Goal: Task Accomplishment & Management: Manage account settings

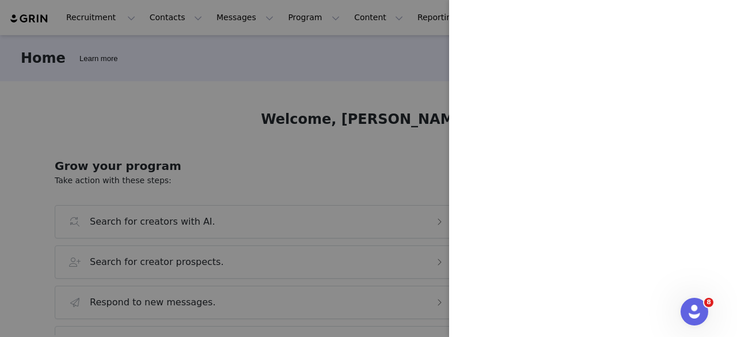
click at [352, 85] on div at bounding box center [368, 168] width 737 height 337
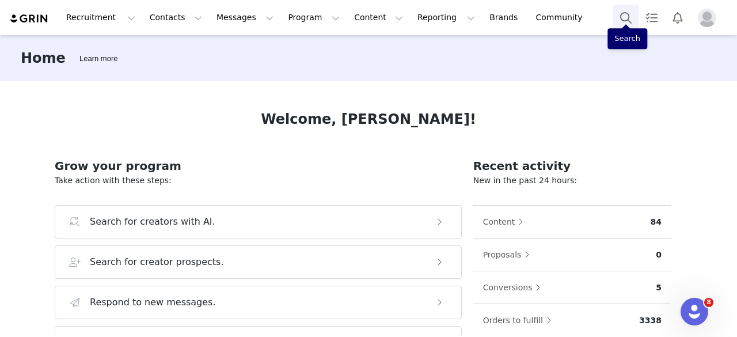
click at [629, 18] on button "Search" at bounding box center [625, 18] width 25 height 26
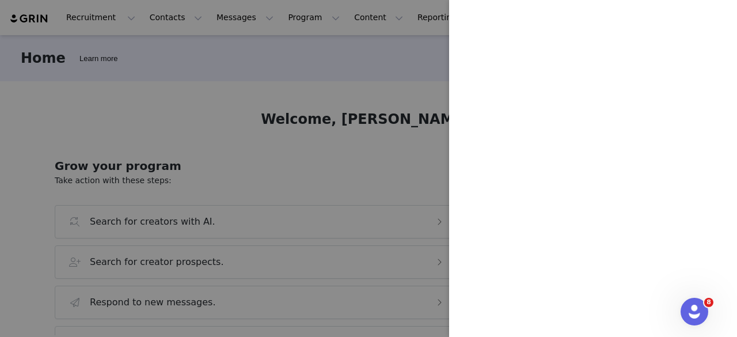
click at [320, 47] on div at bounding box center [368, 168] width 737 height 337
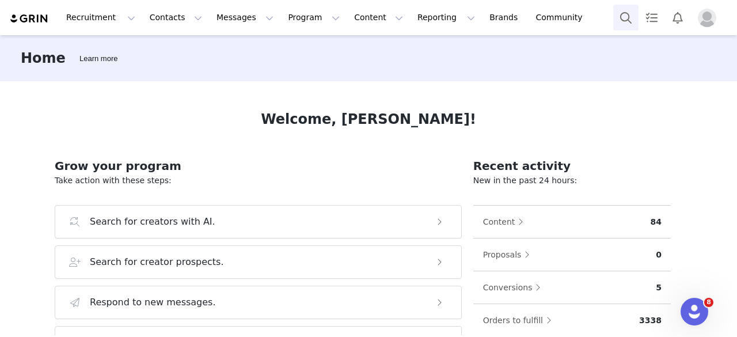
click at [625, 13] on button "Search" at bounding box center [625, 18] width 25 height 26
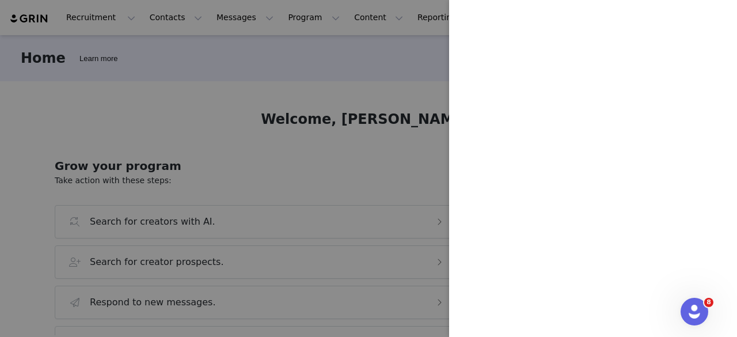
click at [417, 53] on div at bounding box center [368, 168] width 737 height 337
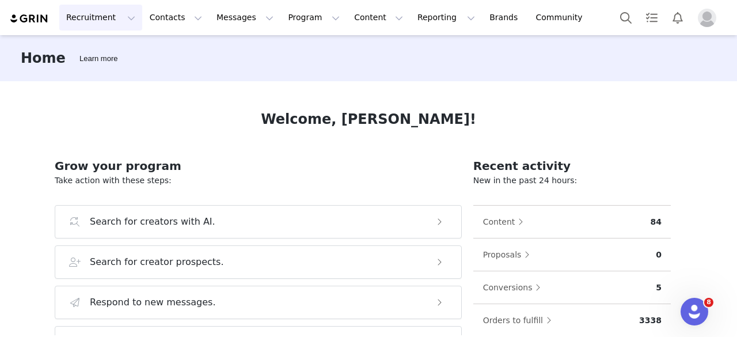
click at [124, 20] on button "Recruitment Recruitment" at bounding box center [100, 18] width 83 height 26
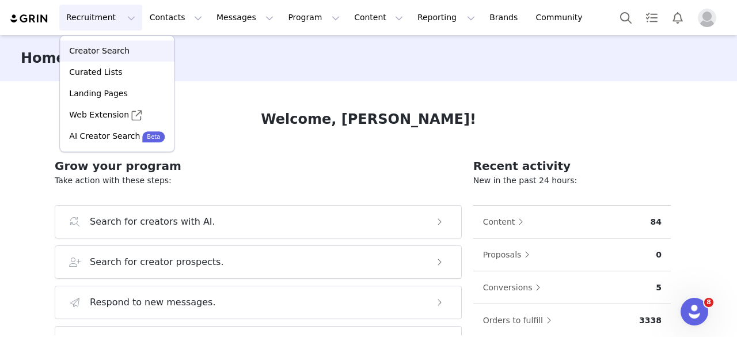
click at [130, 52] on div "Creator Search" at bounding box center [117, 51] width 100 height 12
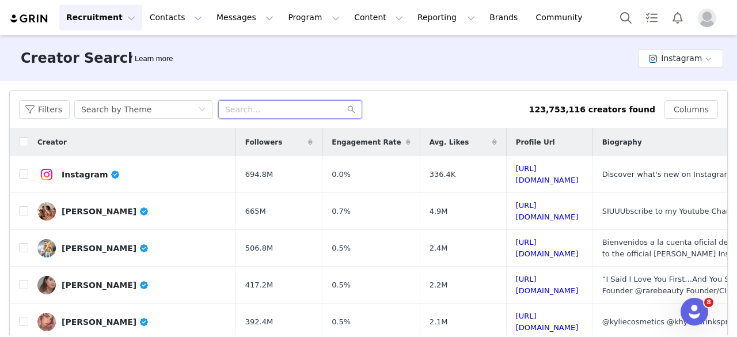
click at [231, 109] on input "text" at bounding box center [290, 109] width 144 height 18
paste input "alejiscamarilla"
type input "alejiscamarilla"
click at [350, 108] on icon "icon: search" at bounding box center [351, 109] width 8 height 8
click at [168, 17] on button "Contacts Contacts" at bounding box center [176, 18] width 66 height 26
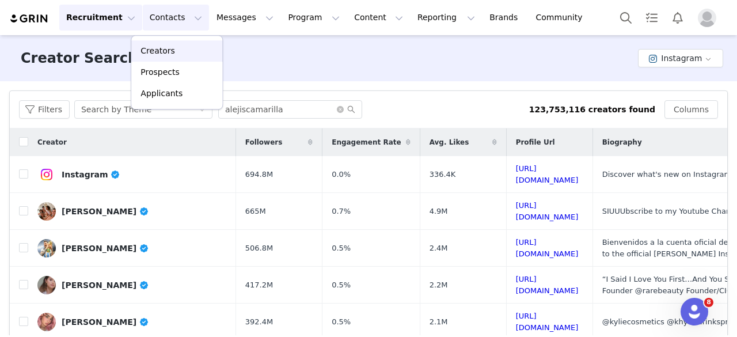
click at [179, 59] on link "Creators" at bounding box center [176, 50] width 91 height 21
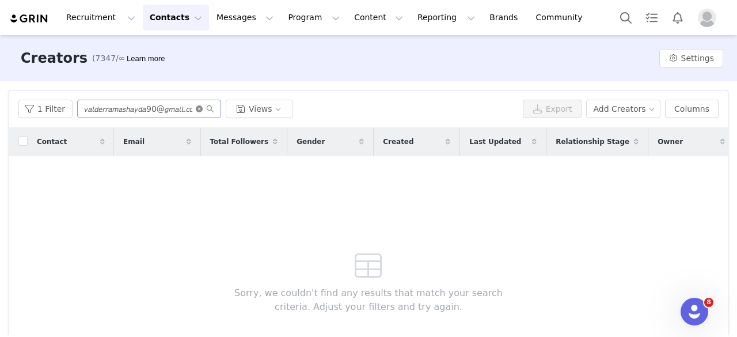
click at [196, 112] on icon "icon: close-circle" at bounding box center [199, 108] width 7 height 7
click at [192, 111] on input "text" at bounding box center [149, 109] width 144 height 18
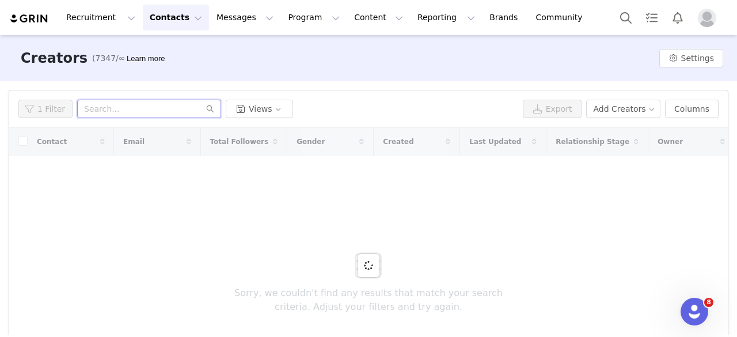
paste input "alejiscamarilla"
type input "alejiscamarilla"
click at [207, 111] on icon "icon: search" at bounding box center [210, 109] width 8 height 8
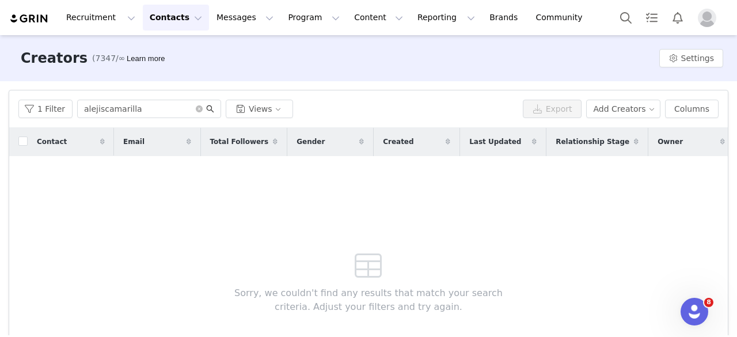
click at [207, 106] on icon "icon: search" at bounding box center [210, 108] width 7 height 7
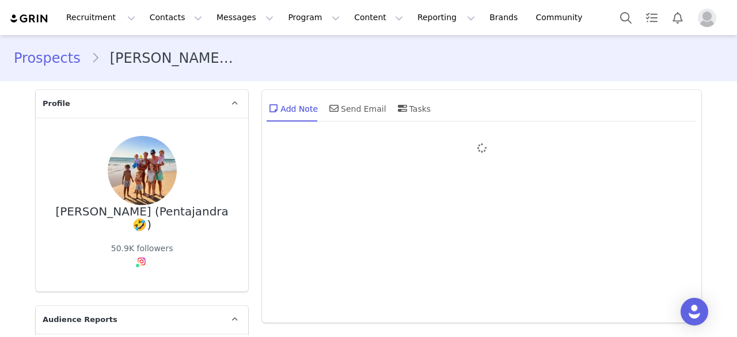
type input "+1 ([GEOGRAPHIC_DATA])"
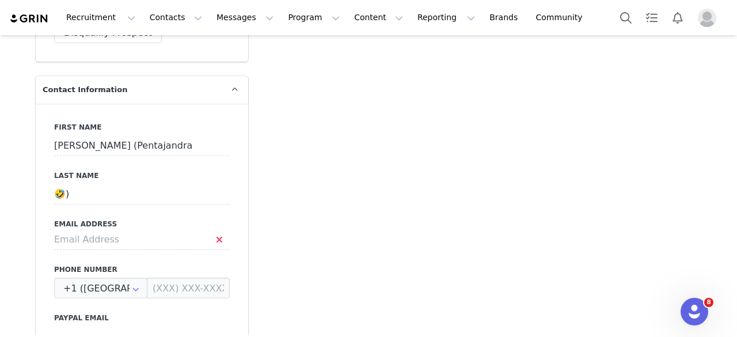
scroll to position [576, 0]
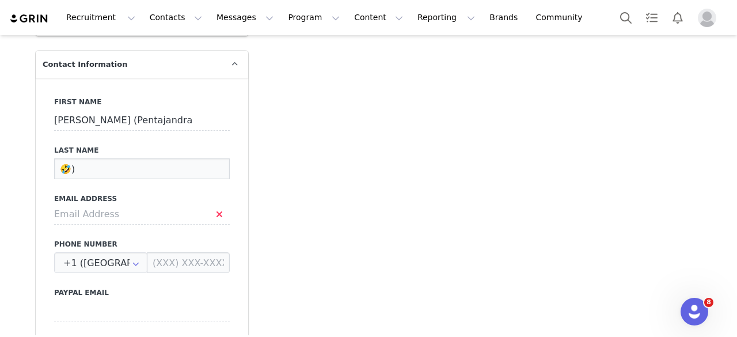
click at [121, 158] on input "🤣)" at bounding box center [142, 168] width 176 height 21
drag, startPoint x: 132, startPoint y: 145, endPoint x: 43, endPoint y: 145, distance: 89.8
click at [43, 145] on div "First Name [PERSON_NAME] (Pentajandra Last Name 🤣) Email Address Phone Number +…" at bounding box center [142, 288] width 212 height 421
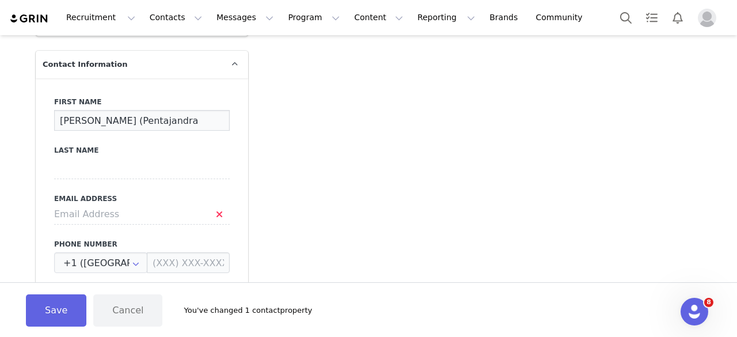
drag, startPoint x: 169, startPoint y: 92, endPoint x: 105, endPoint y: 96, distance: 64.0
click at [105, 110] on input "[PERSON_NAME] (Pentajandra" at bounding box center [142, 120] width 176 height 21
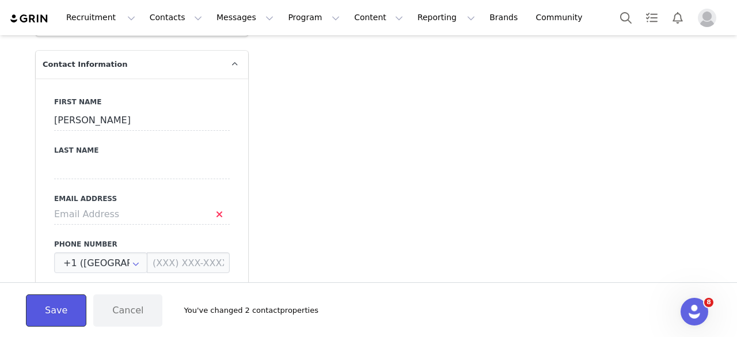
click at [39, 313] on button "Save" at bounding box center [56, 310] width 60 height 32
type input "[PERSON_NAME]"
